Goal: Task Accomplishment & Management: Manage account settings

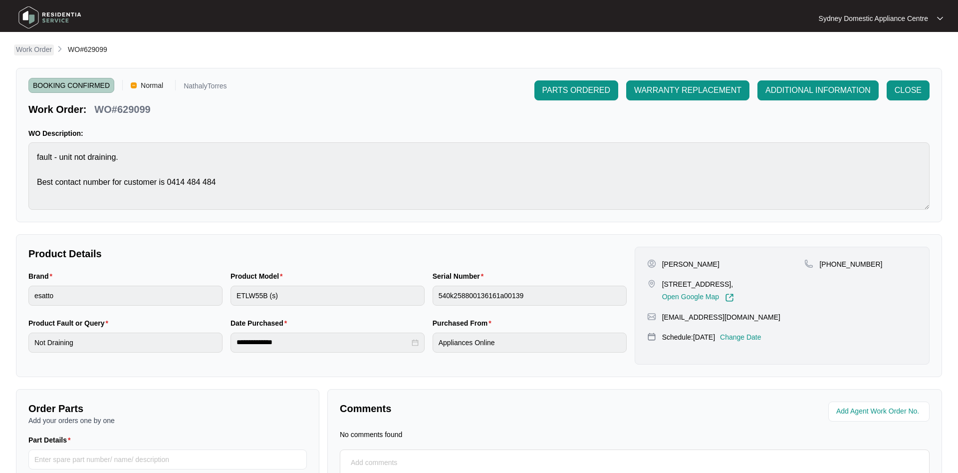
click at [28, 46] on p "Work Order" at bounding box center [34, 49] width 36 height 10
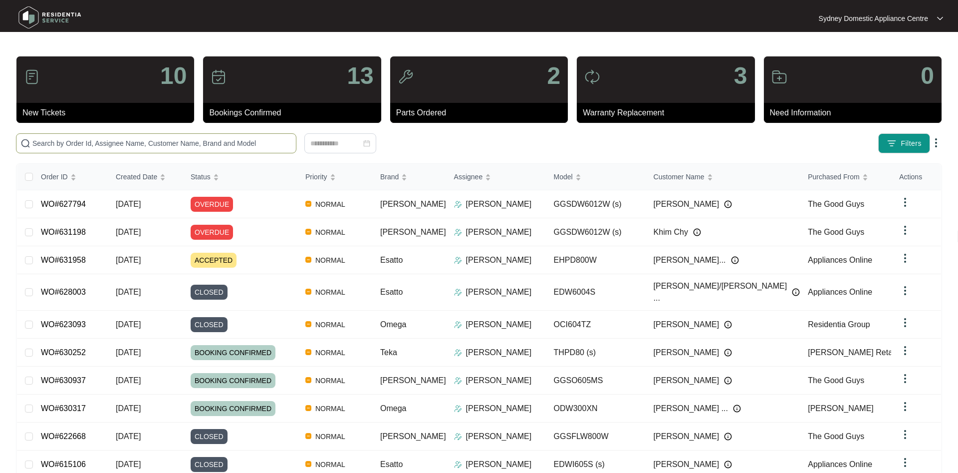
click at [72, 142] on input "text" at bounding box center [161, 143] width 259 height 11
paste input "631198"
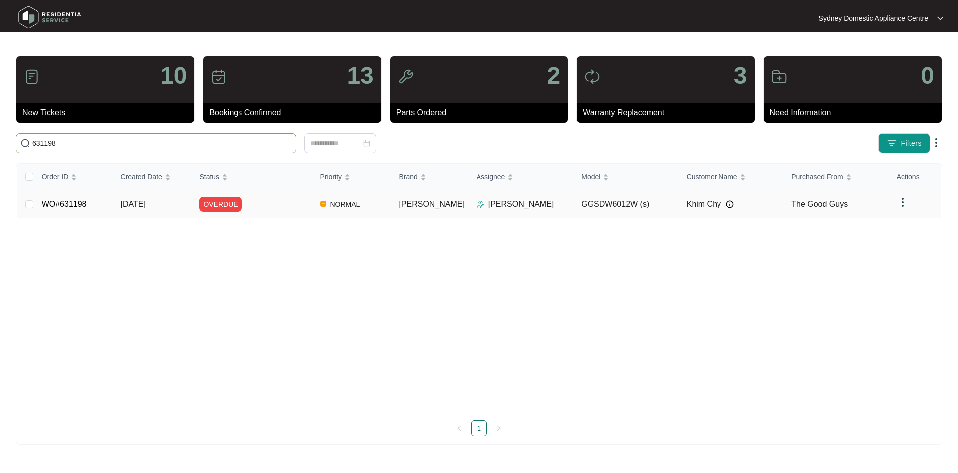
type input "631198"
click at [303, 199] on div "OVERDUE" at bounding box center [255, 204] width 113 height 15
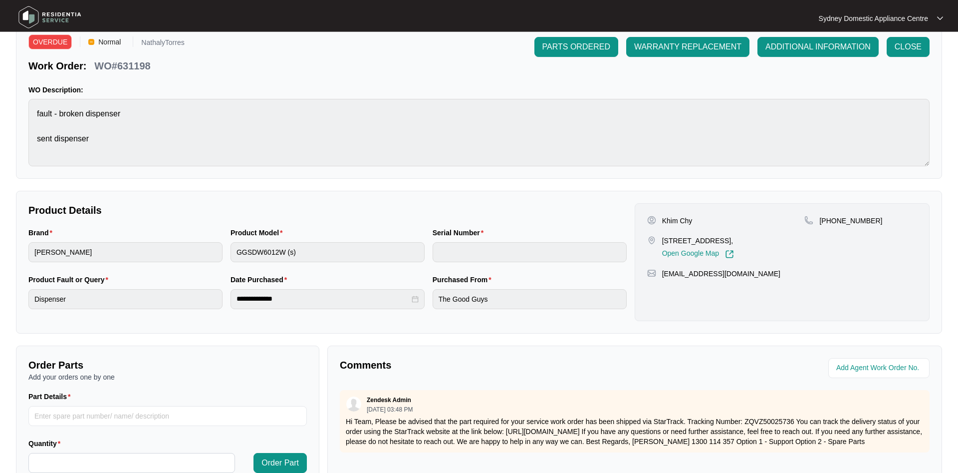
scroll to position [189, 0]
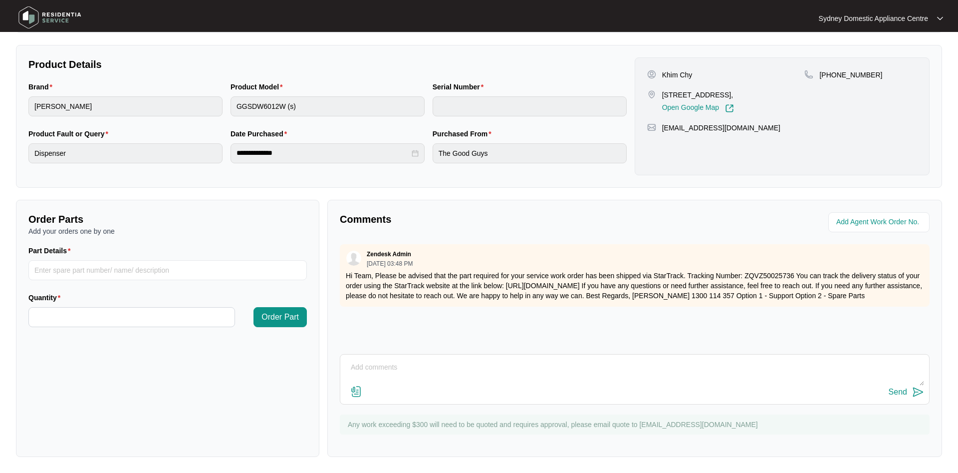
click at [405, 381] on textarea at bounding box center [634, 372] width 579 height 26
type textarea "called Khim and we scheduled booking for [DATE] 7am-1pm."
click at [906, 389] on div "Send" at bounding box center [898, 391] width 18 height 9
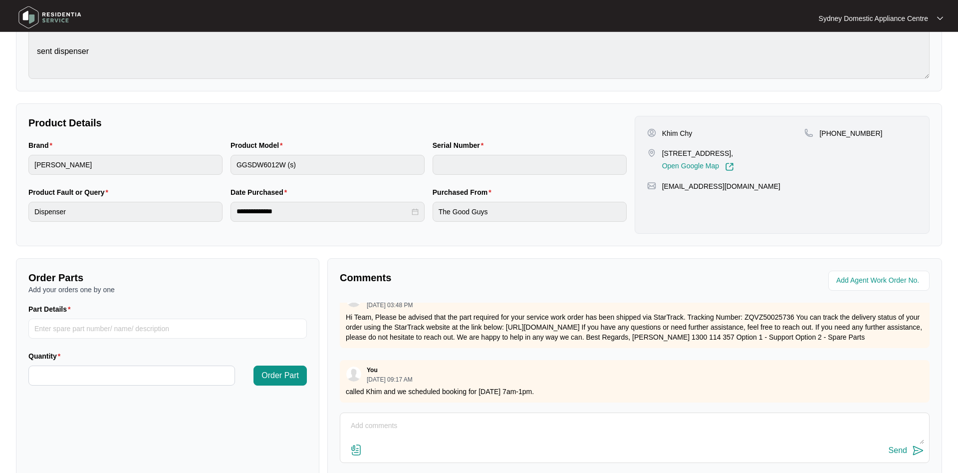
scroll to position [153, 0]
